Goal: Information Seeking & Learning: Learn about a topic

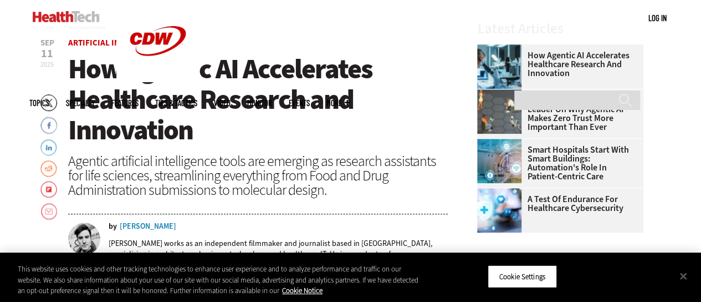
scroll to position [344, 0]
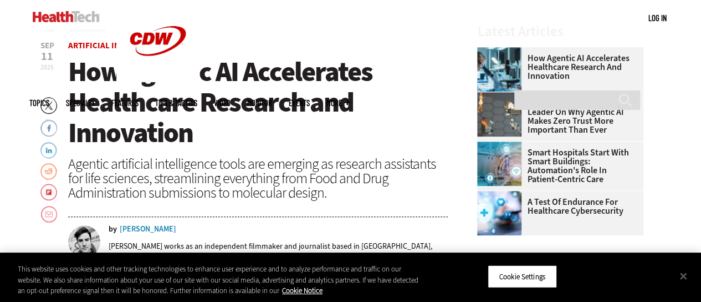
click at [160, 128] on span "How Agentic AI Accelerates Healthcare Research and Innovation" at bounding box center [220, 102] width 304 height 98
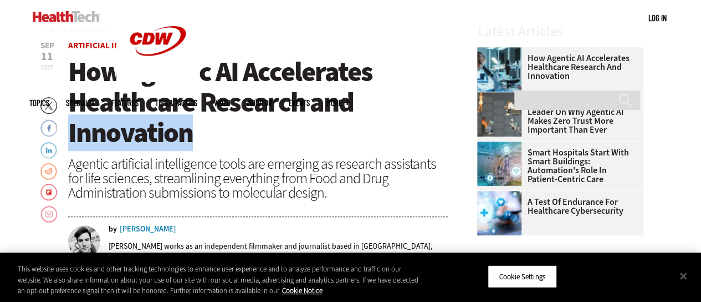
click at [160, 128] on span "How Agentic AI Accelerates Healthcare Research and Innovation" at bounding box center [220, 102] width 304 height 98
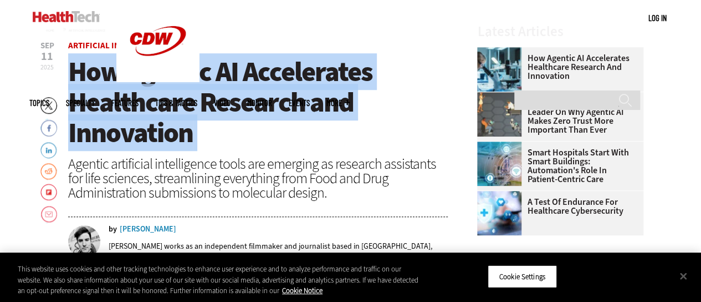
click at [160, 128] on span "How Agentic AI Accelerates Healthcare Research and Innovation" at bounding box center [220, 102] width 304 height 98
copy header "How Agentic AI Accelerates Healthcare Research and Innovation"
click at [226, 176] on div "Agentic artificial intelligence tools are emerging as research assistants for l…" at bounding box center [258, 177] width 380 height 43
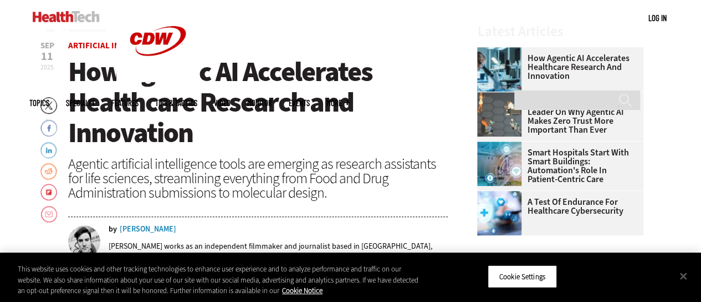
click at [226, 176] on div "Agentic artificial intelligence tools are emerging as research assistants for l…" at bounding box center [258, 177] width 380 height 43
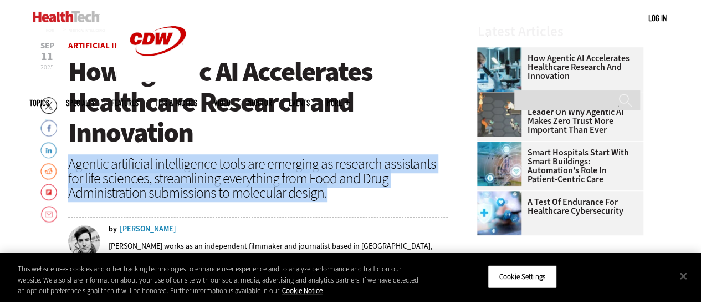
click at [226, 176] on div "Agentic artificial intelligence tools are emerging as research assistants for l…" at bounding box center [258, 177] width 380 height 43
copy header "Agentic artificial intelligence tools are emerging as research assistants for l…"
